Goal: Transaction & Acquisition: Purchase product/service

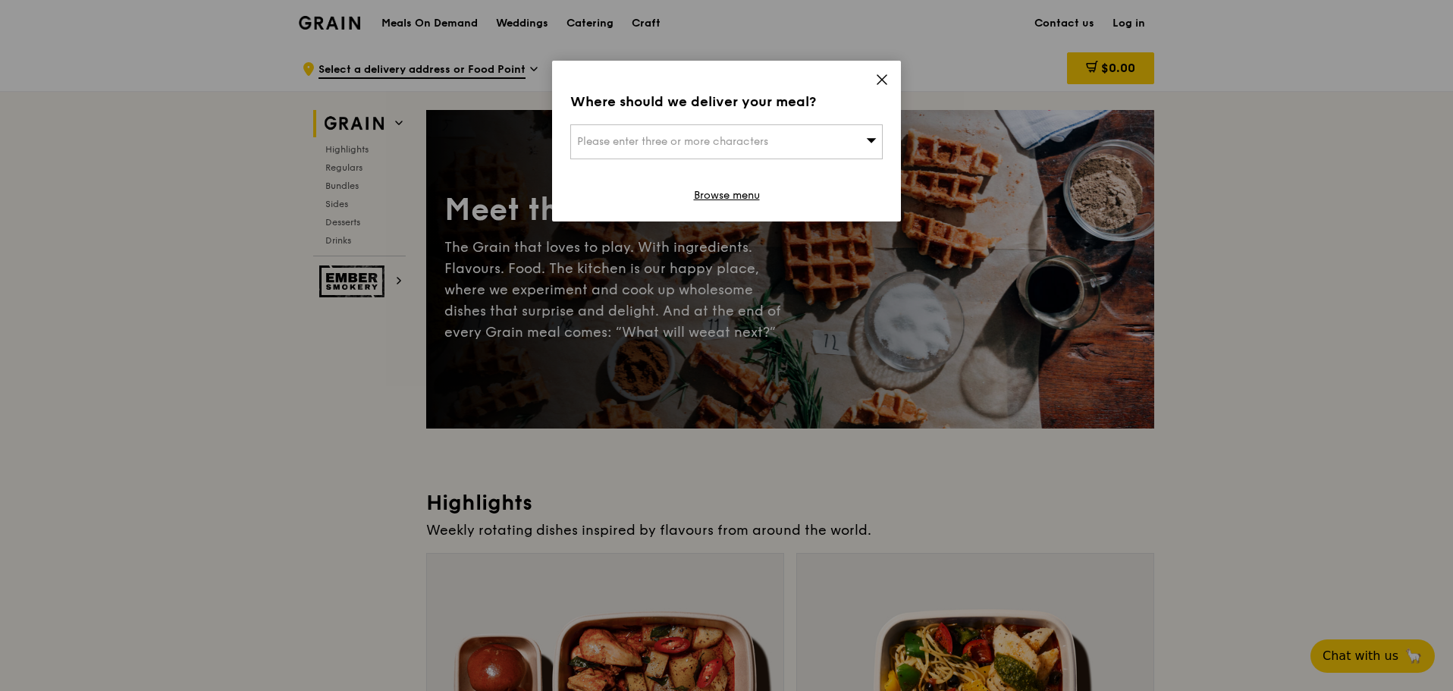
click at [885, 80] on icon at bounding box center [882, 80] width 14 height 14
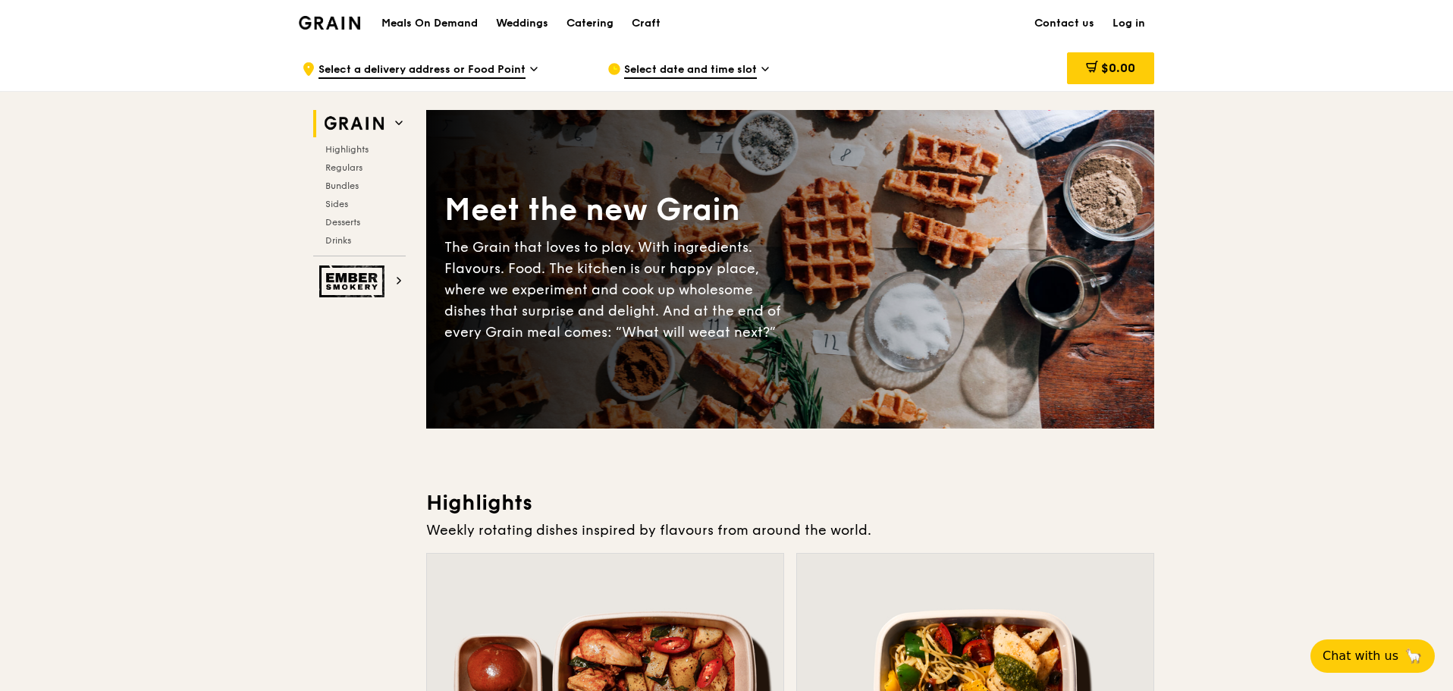
click at [465, 25] on h1 "Meals On Demand" at bounding box center [429, 23] width 96 height 15
click at [588, 24] on div "Catering" at bounding box center [589, 23] width 47 height 45
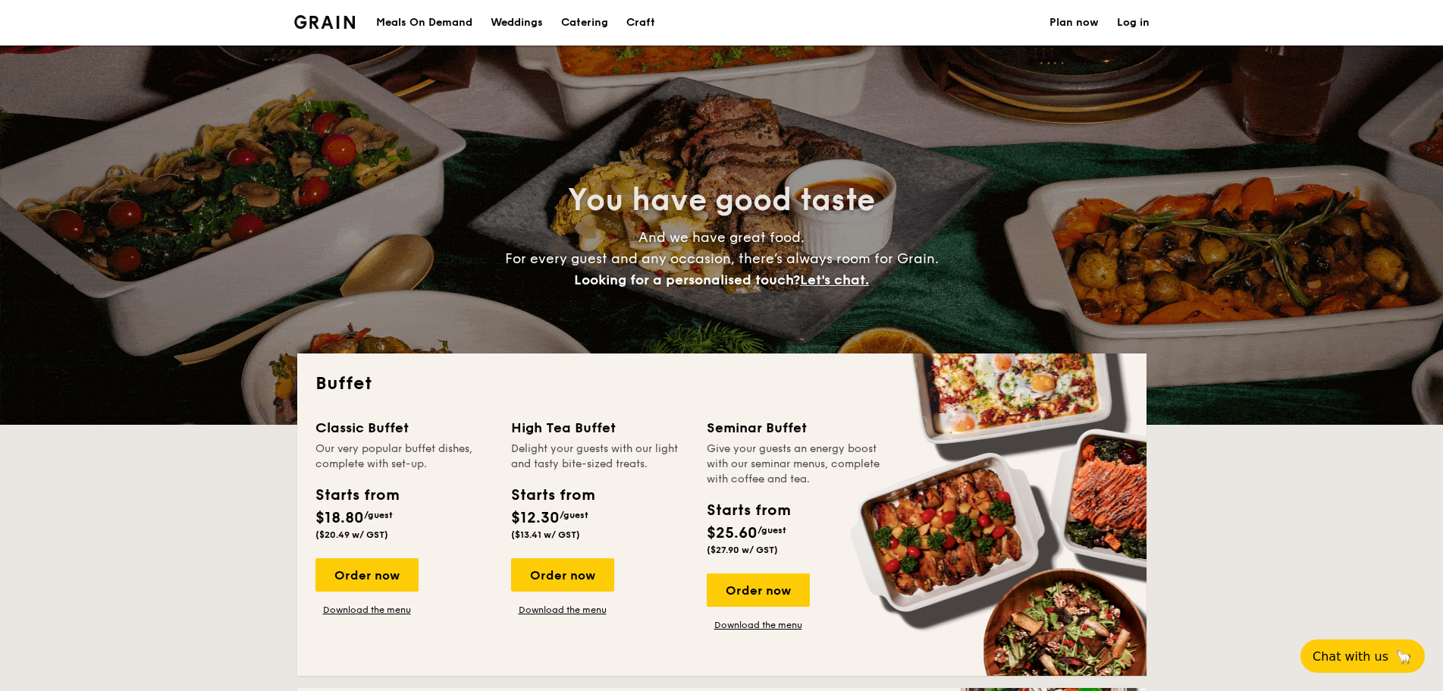
select select
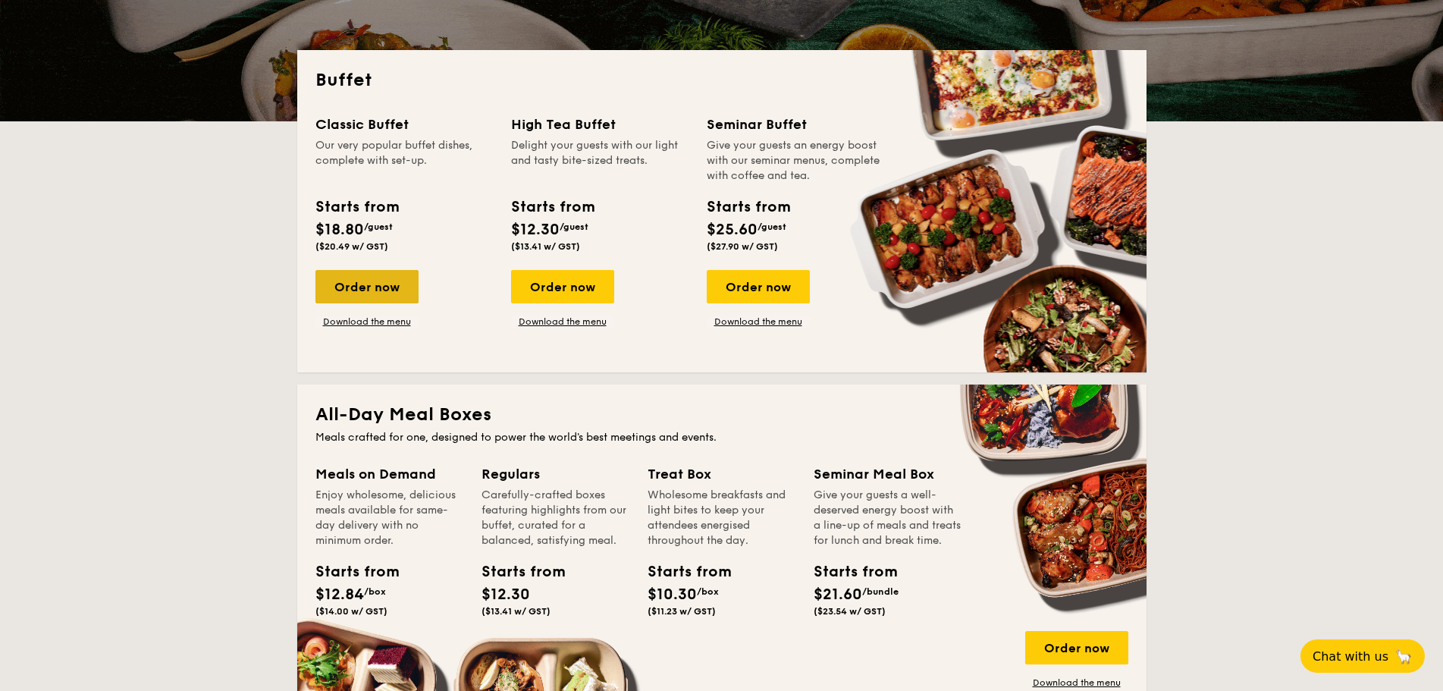
click at [386, 281] on div "Order now" at bounding box center [366, 286] width 103 height 33
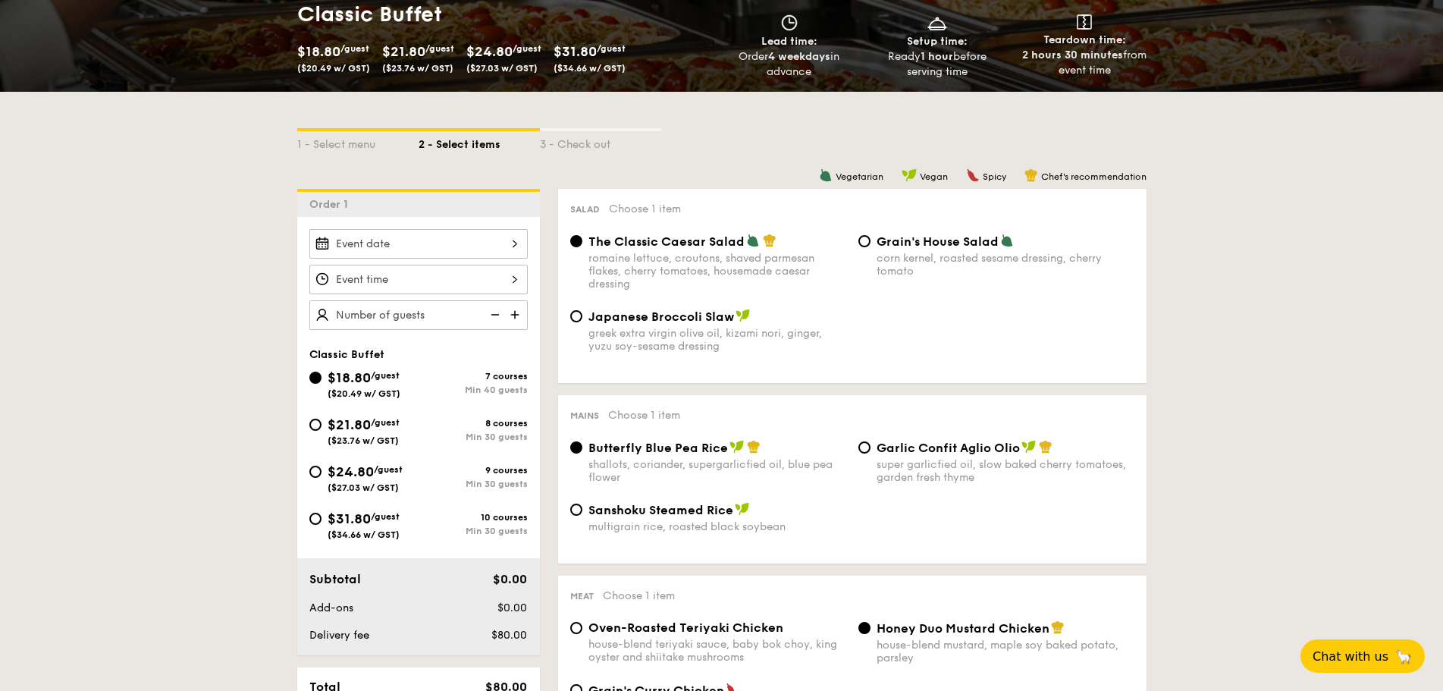
scroll to position [303, 0]
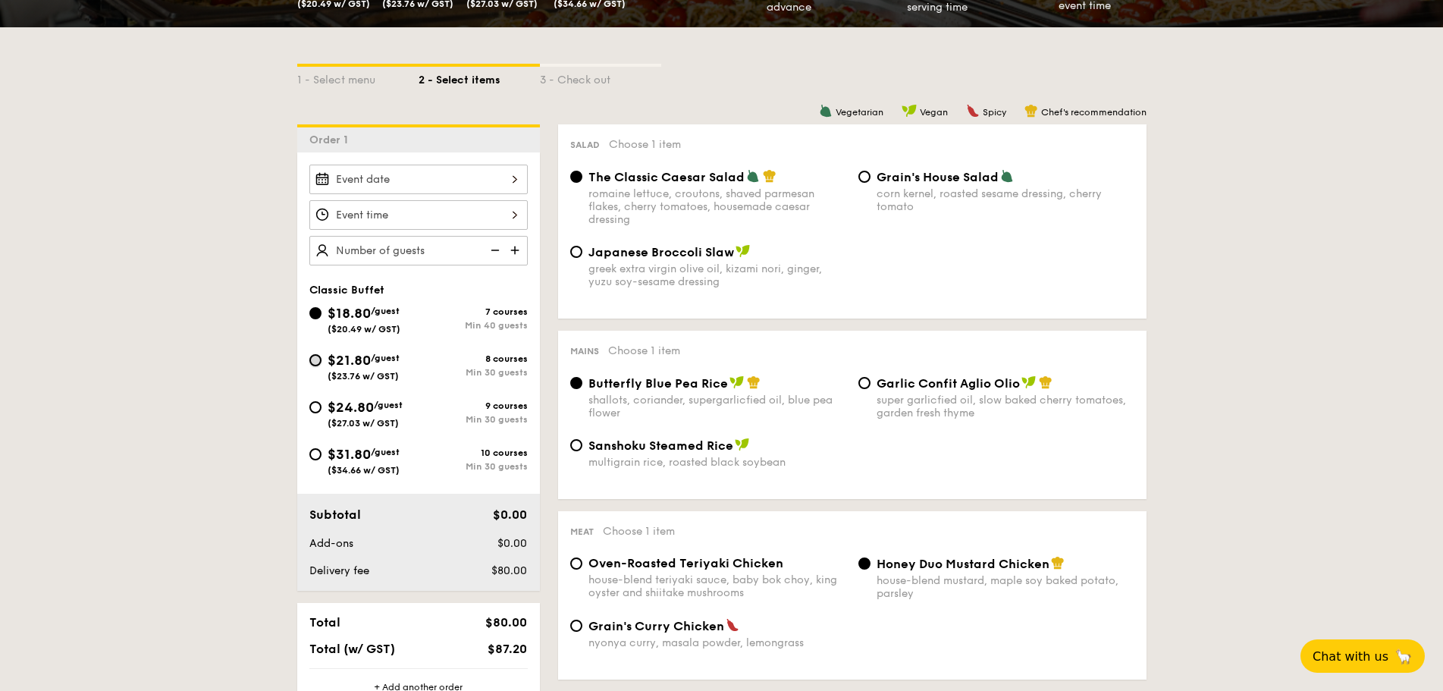
click at [316, 363] on input "$21.80 /guest ($23.76 w/ GST) 8 courses Min 30 guests" at bounding box center [315, 360] width 12 height 12
radio input "true"
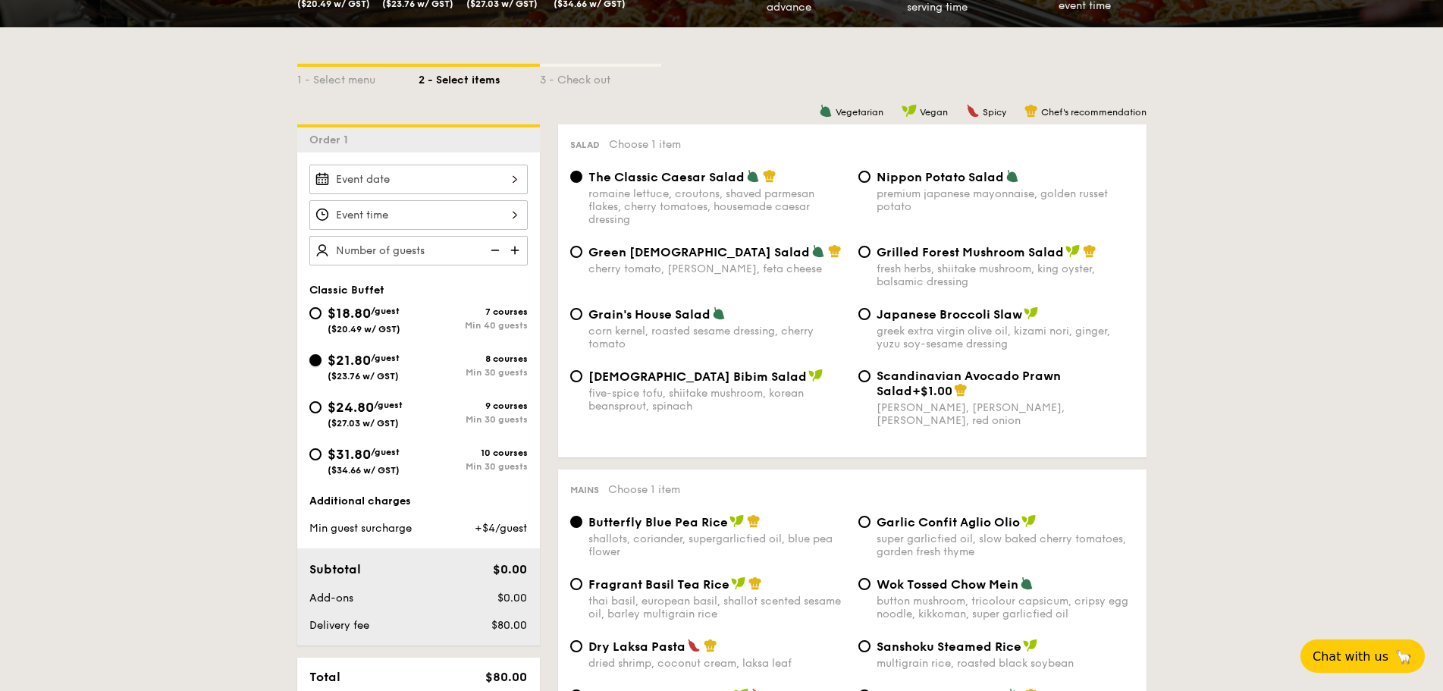
radio input "true"
click at [576, 373] on input "Korean Bibim Salad five-spice tofu, shiitake mushroom, korean beansprout, spina…" at bounding box center [576, 376] width 12 height 12
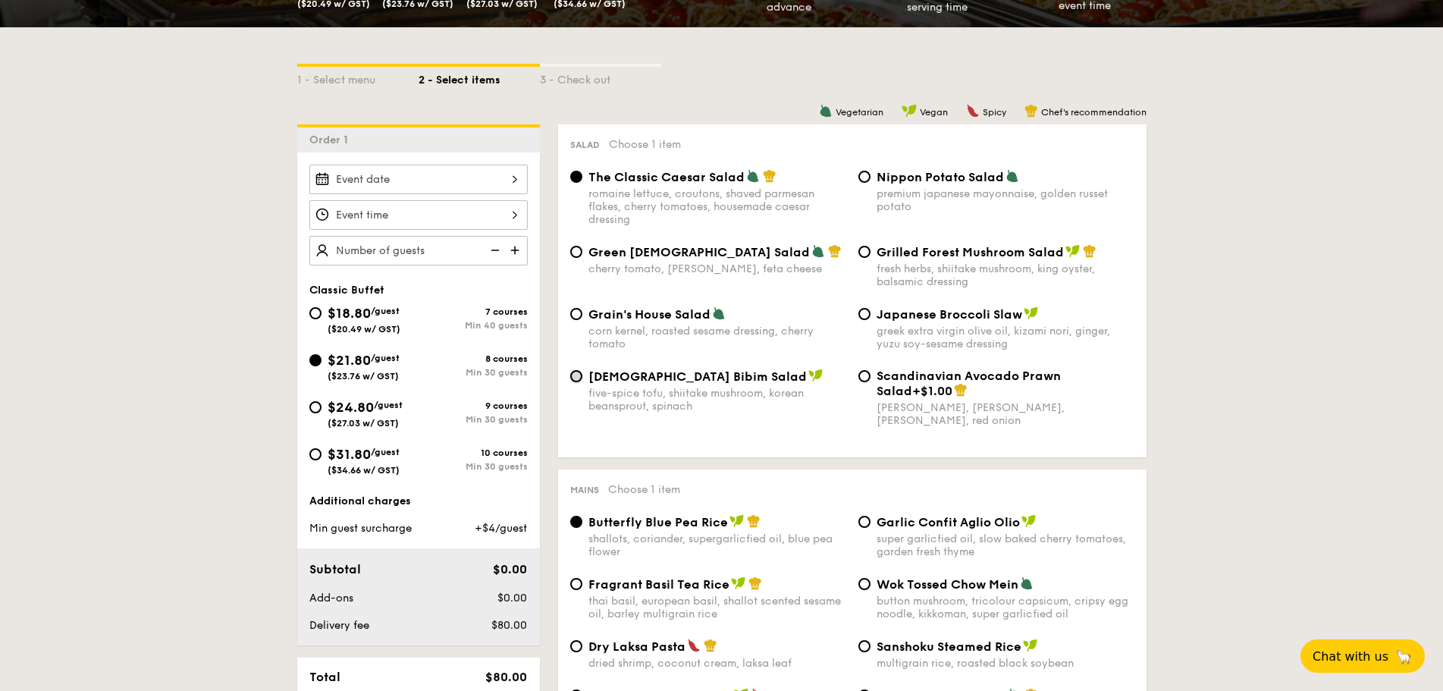
radio input "true"
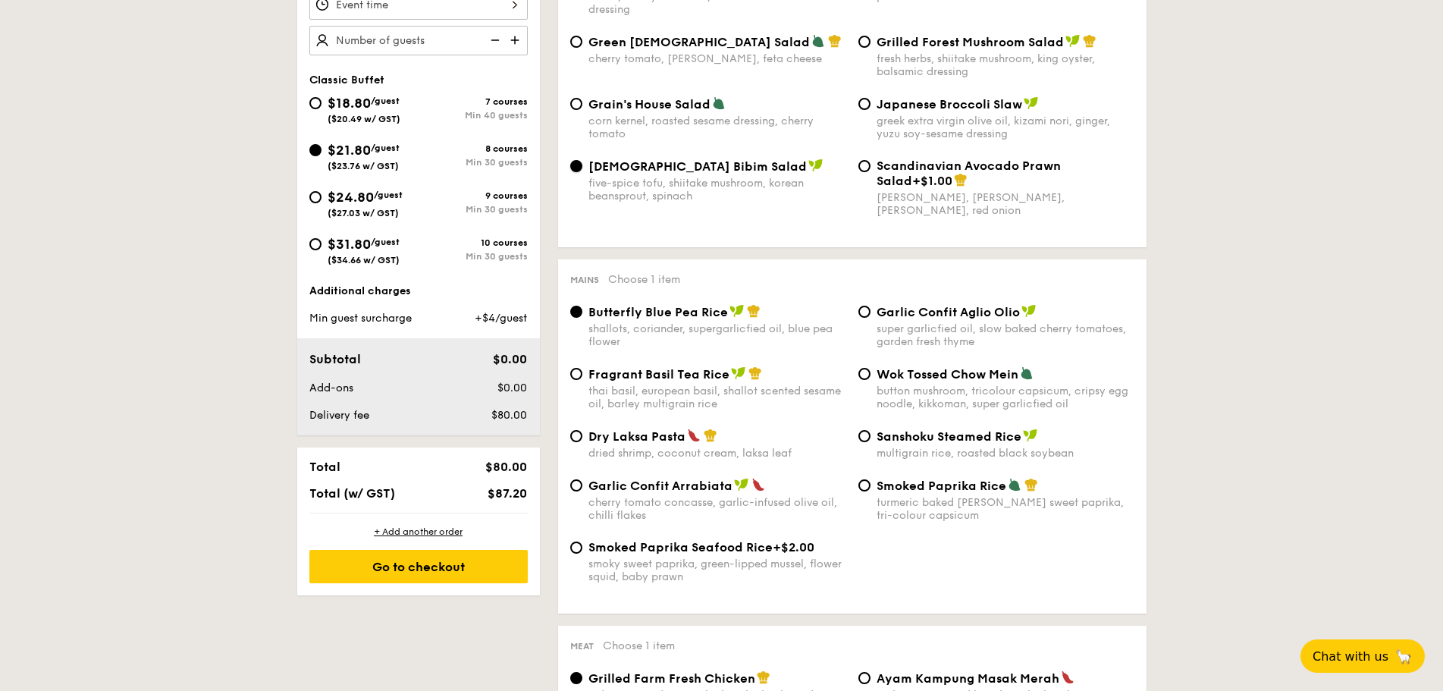
scroll to position [531, 0]
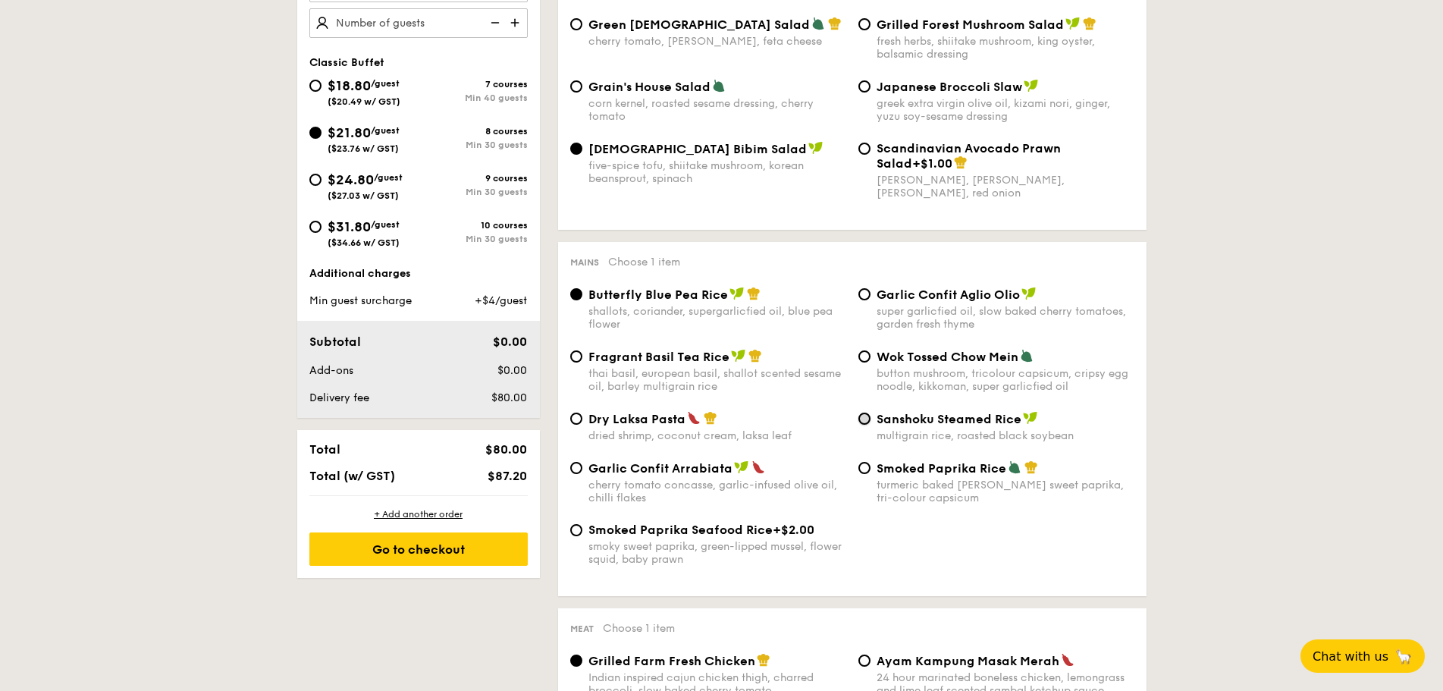
click at [865, 420] on input "Sanshoku Steamed Rice multigrain rice, roasted black soybean" at bounding box center [864, 418] width 12 height 12
radio input "true"
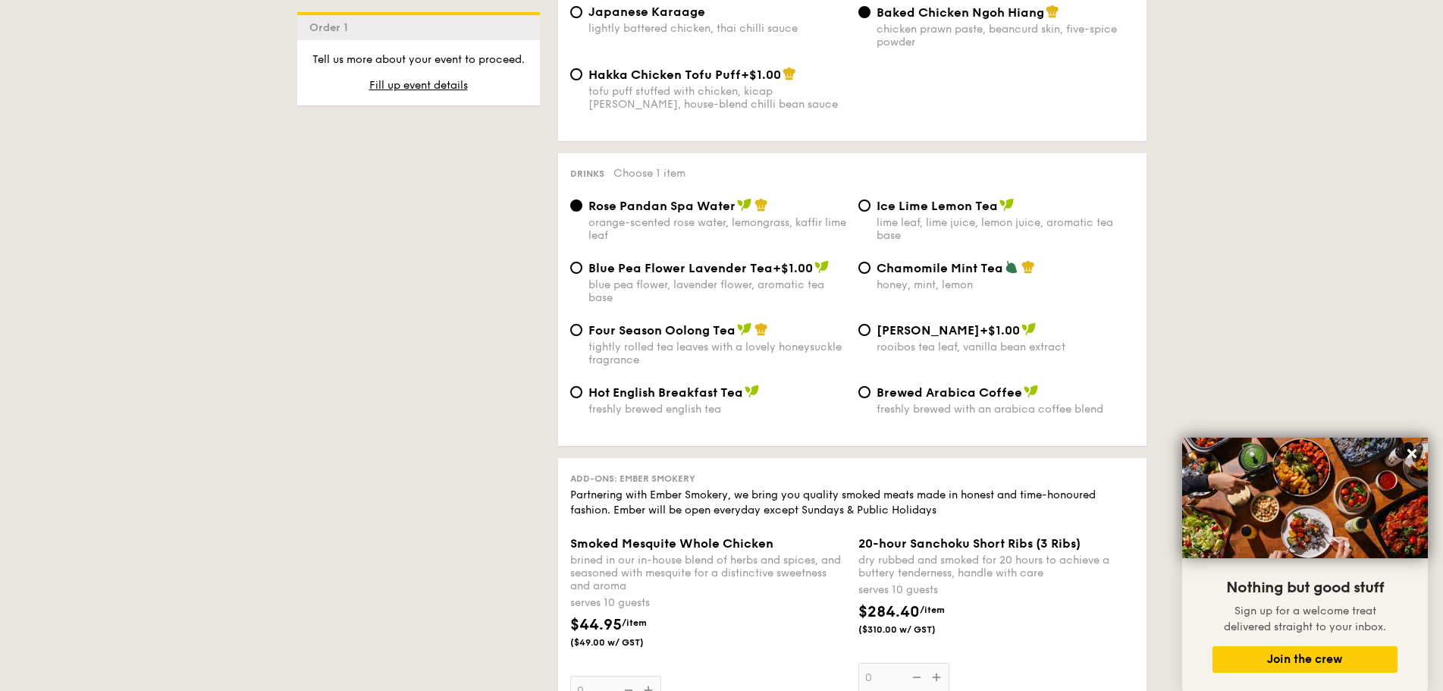
scroll to position [2805, 0]
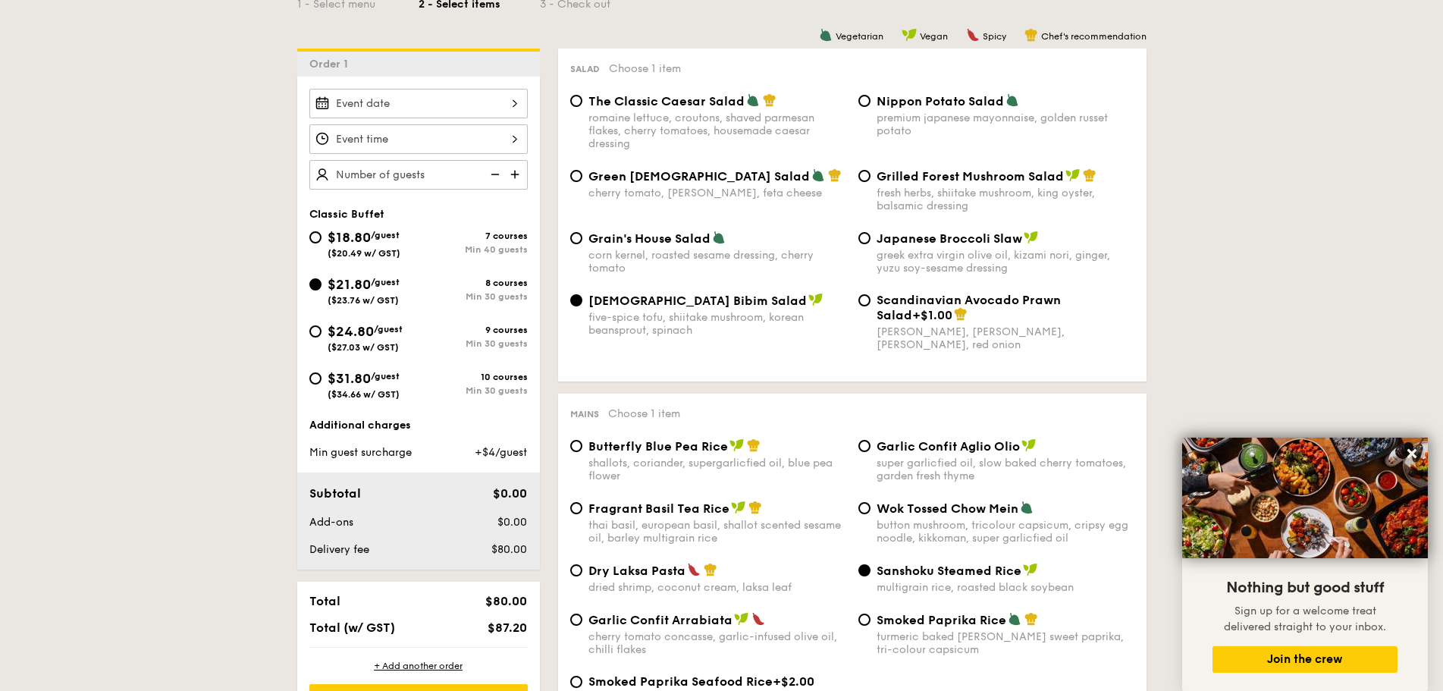
scroll to position [0, 0]
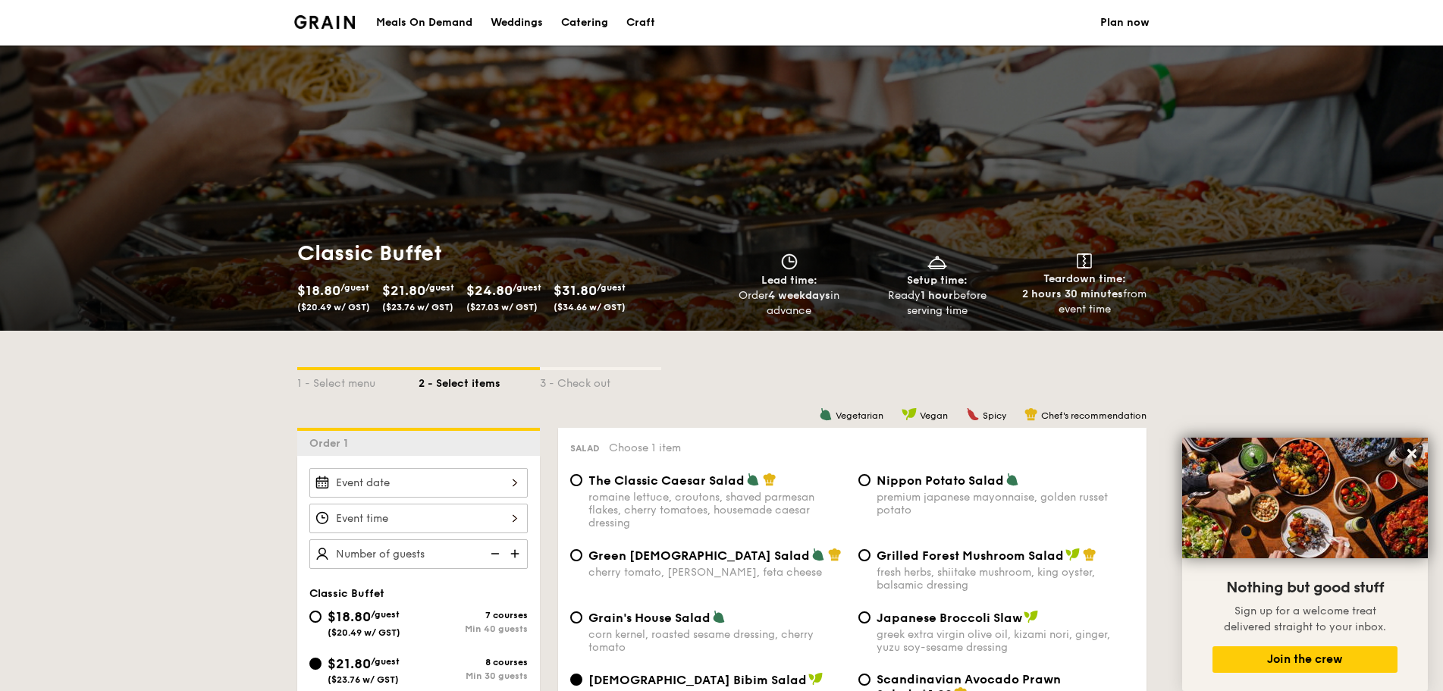
click at [343, 21] on img at bounding box center [324, 22] width 61 height 14
